Goal: Check status: Check status

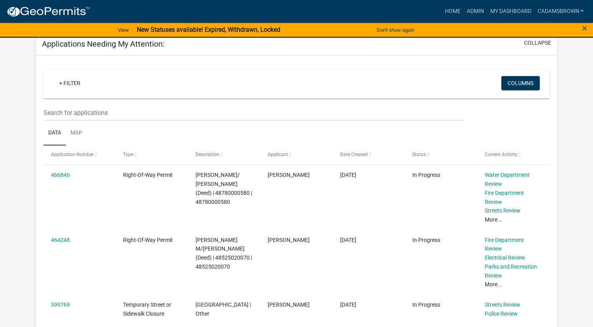
scroll to position [125, 0]
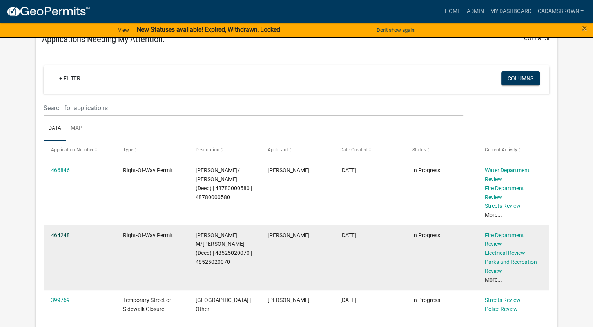
click at [62, 236] on link "464248" at bounding box center [60, 235] width 19 height 6
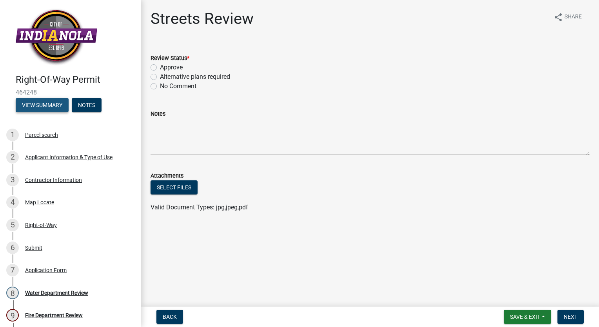
click at [42, 104] on button "View Summary" at bounding box center [42, 105] width 53 height 14
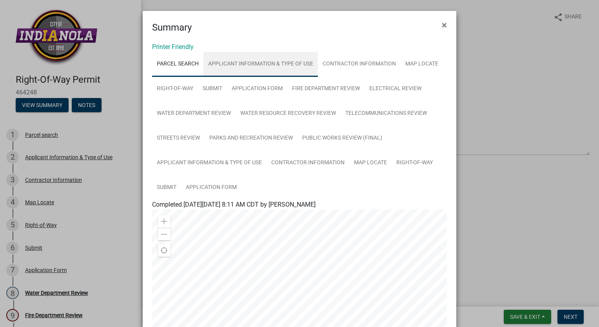
click at [242, 62] on link "Applicant Information & Type of Use" at bounding box center [261, 64] width 114 height 25
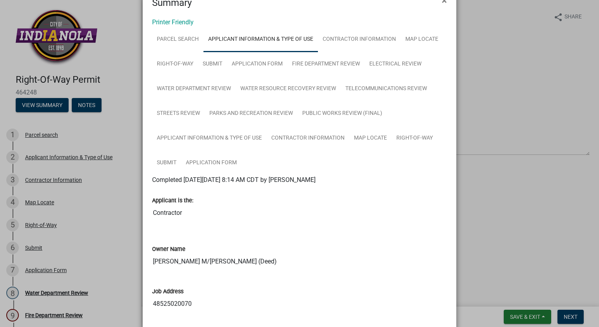
scroll to position [31, 0]
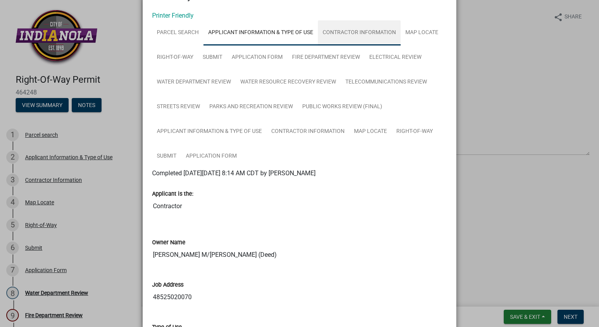
click at [363, 36] on link "Contractor Information" at bounding box center [359, 32] width 83 height 25
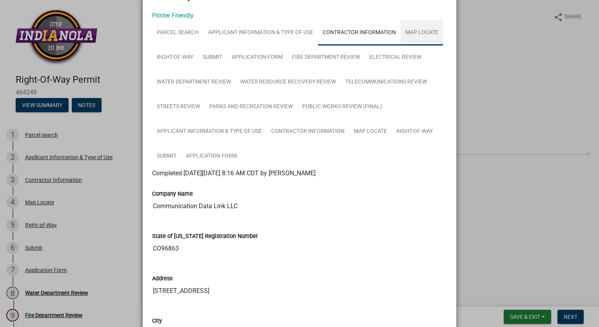
click at [418, 33] on link "Map Locate" at bounding box center [422, 32] width 42 height 25
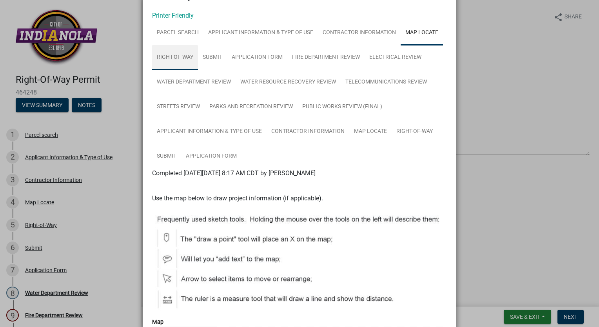
click at [184, 53] on link "Right-of-Way" at bounding box center [175, 57] width 46 height 25
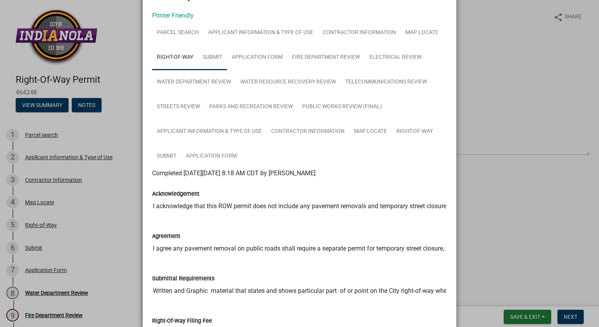
click at [210, 56] on link "Submit" at bounding box center [212, 57] width 29 height 25
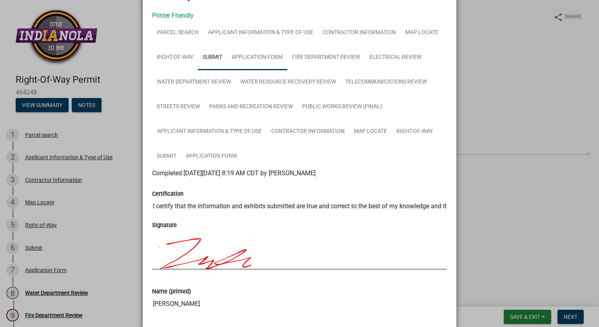
click at [245, 55] on link "Application Form" at bounding box center [257, 57] width 60 height 25
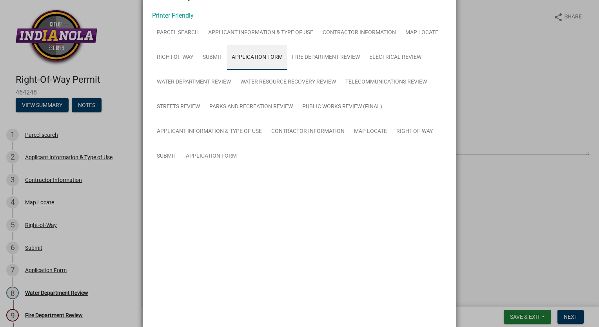
scroll to position [0, 0]
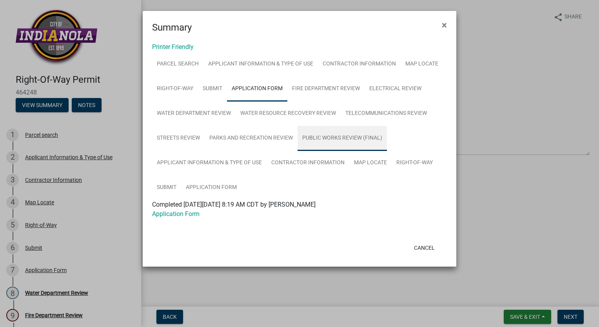
click at [339, 134] on link "Public Works Review (Final)" at bounding box center [342, 138] width 89 height 25
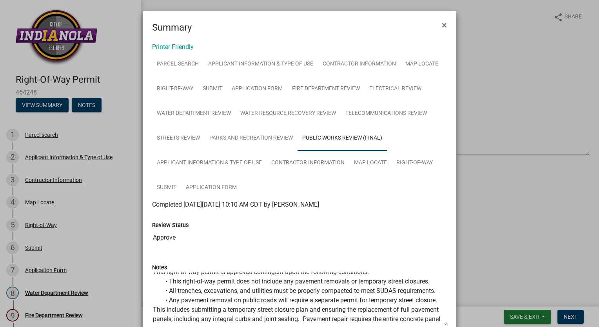
scroll to position [16, 0]
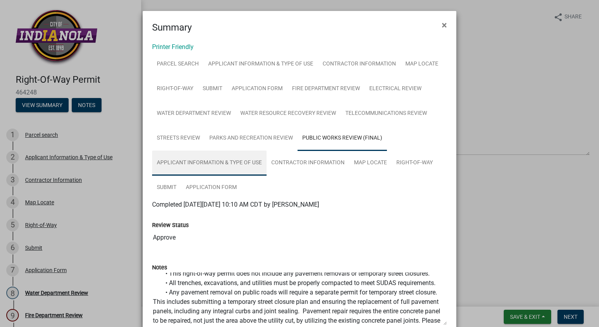
click at [235, 165] on link "Applicant Information & Type of Use" at bounding box center [209, 163] width 114 height 25
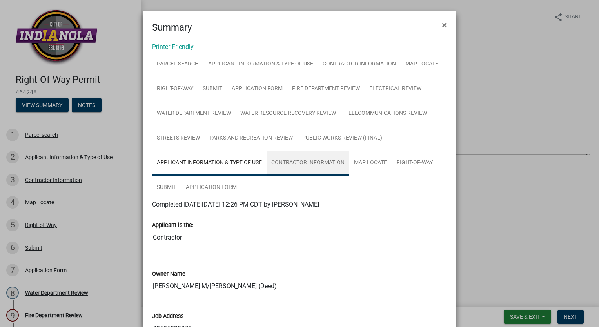
click at [310, 160] on link "Contractor Information" at bounding box center [308, 163] width 83 height 25
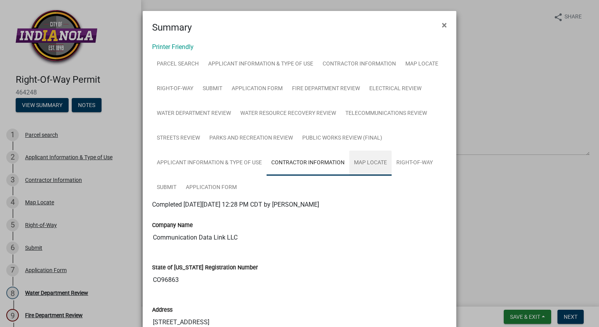
click at [367, 162] on link "Map Locate" at bounding box center [370, 163] width 42 height 25
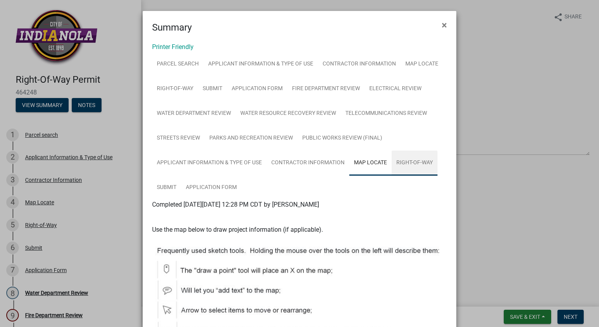
click at [414, 160] on link "Right-of-Way" at bounding box center [415, 163] width 46 height 25
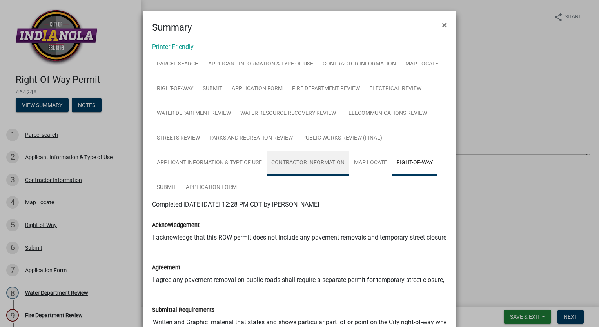
click at [332, 166] on link "Contractor Information" at bounding box center [308, 163] width 83 height 25
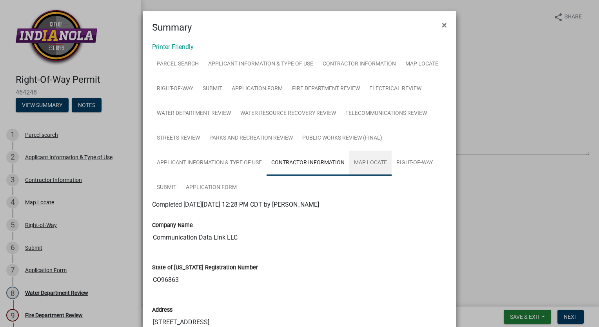
click at [358, 166] on link "Map Locate" at bounding box center [370, 163] width 42 height 25
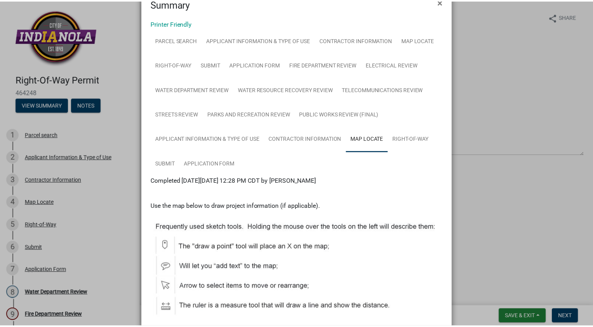
scroll to position [31, 0]
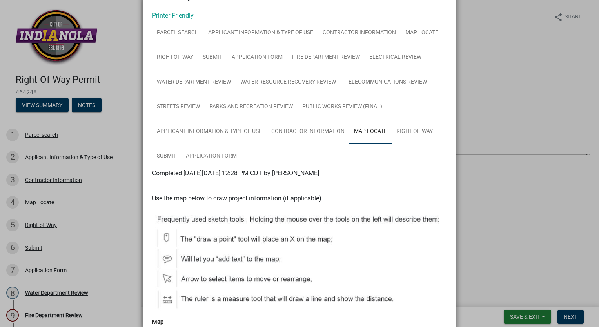
click at [527, 163] on ngb-modal-window "Summary × Printer Friendly Parcel search Applicant Information & Type of Use Co…" at bounding box center [299, 163] width 599 height 327
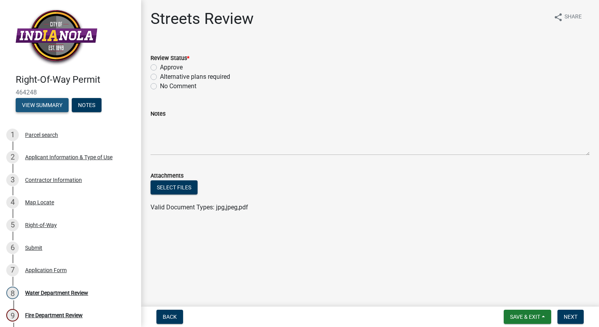
click at [62, 104] on button "View Summary" at bounding box center [42, 105] width 53 height 14
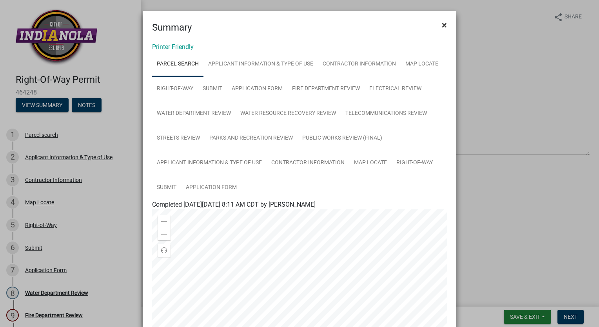
click at [443, 28] on span "×" at bounding box center [444, 25] width 5 height 11
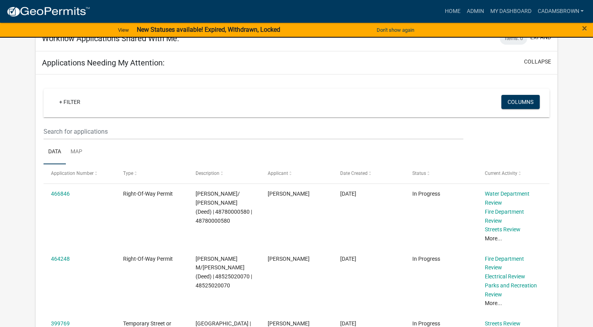
scroll to position [110, 0]
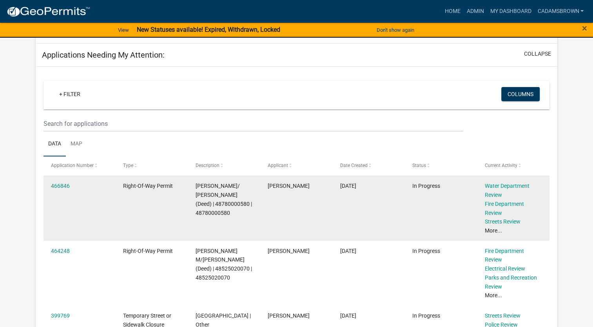
click at [47, 184] on datatable-body-cell "466846" at bounding box center [80, 208] width 72 height 65
click at [55, 184] on link "466846" at bounding box center [60, 186] width 19 height 6
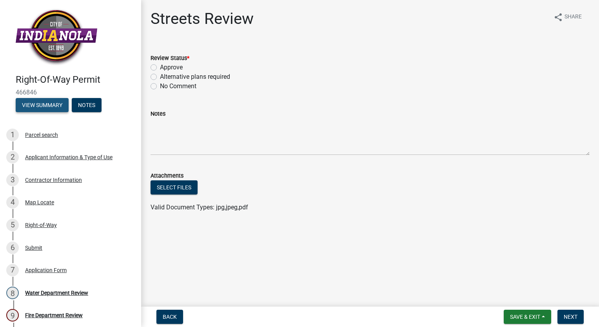
click at [48, 105] on button "View Summary" at bounding box center [42, 105] width 53 height 14
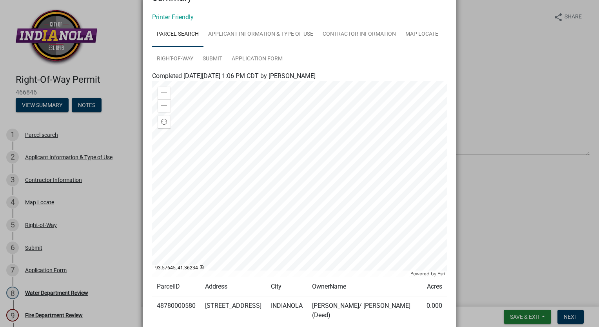
scroll to position [30, 0]
click at [278, 31] on link "Applicant Information & Type of Use" at bounding box center [261, 34] width 114 height 25
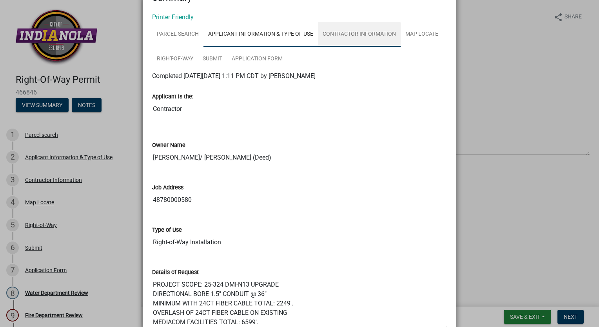
click at [351, 36] on link "Contractor Information" at bounding box center [359, 34] width 83 height 25
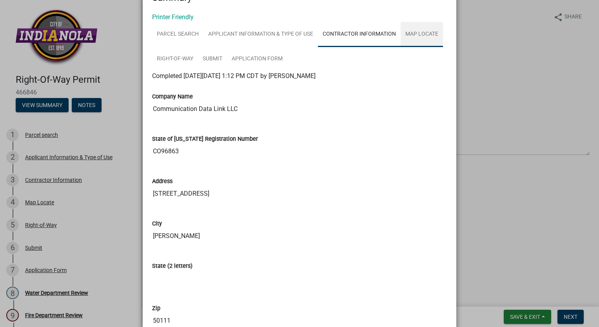
click at [410, 35] on link "Map Locate" at bounding box center [422, 34] width 42 height 25
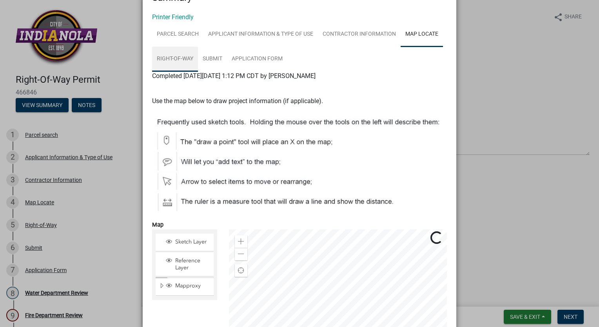
click at [173, 59] on link "Right-of-Way" at bounding box center [175, 59] width 46 height 25
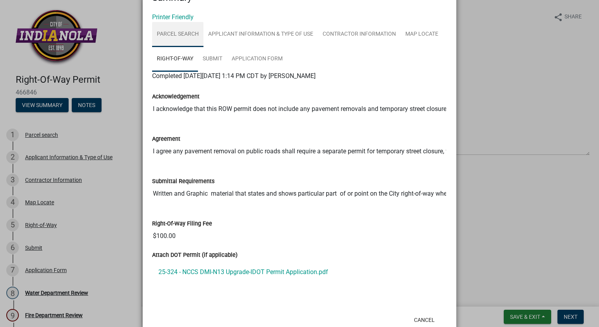
click at [174, 31] on link "Parcel search" at bounding box center [177, 34] width 51 height 25
